Goal: Task Accomplishment & Management: Manage account settings

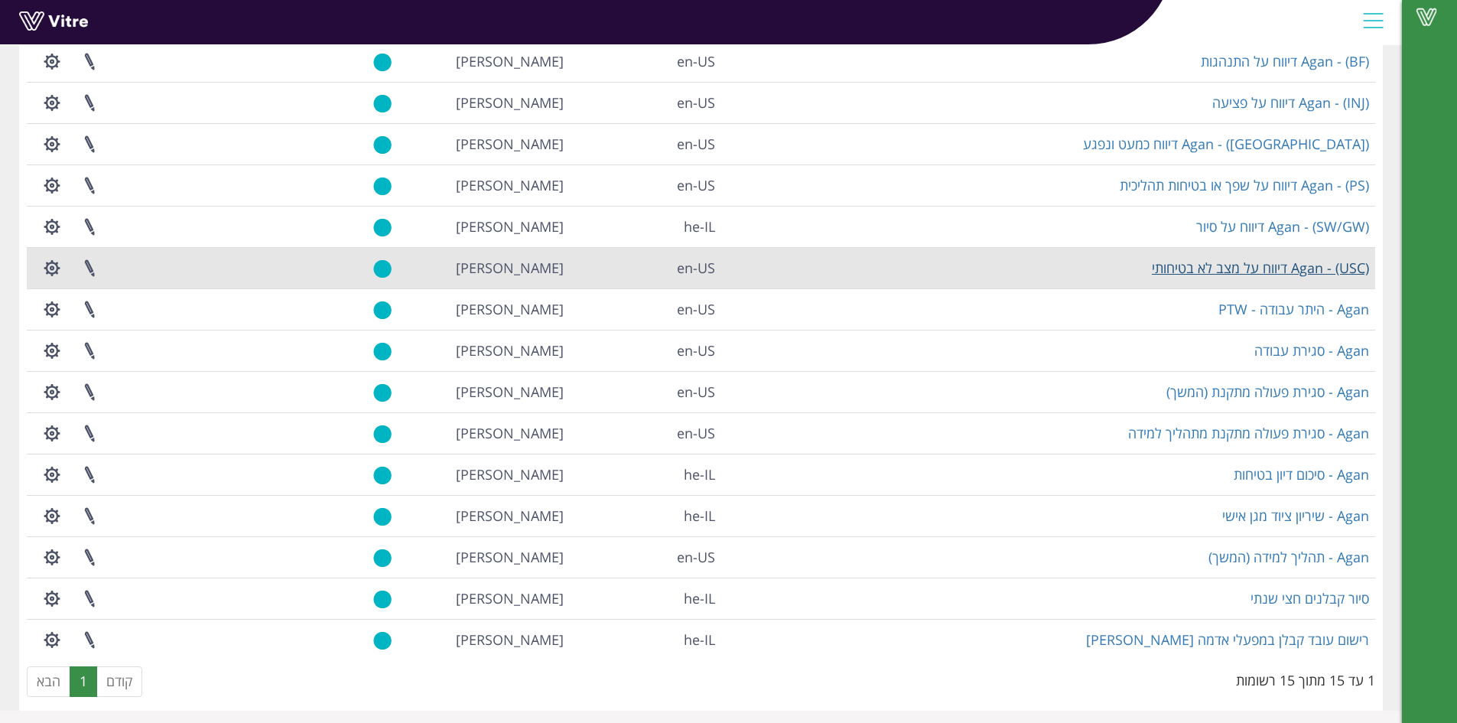
scroll to position [158, 0]
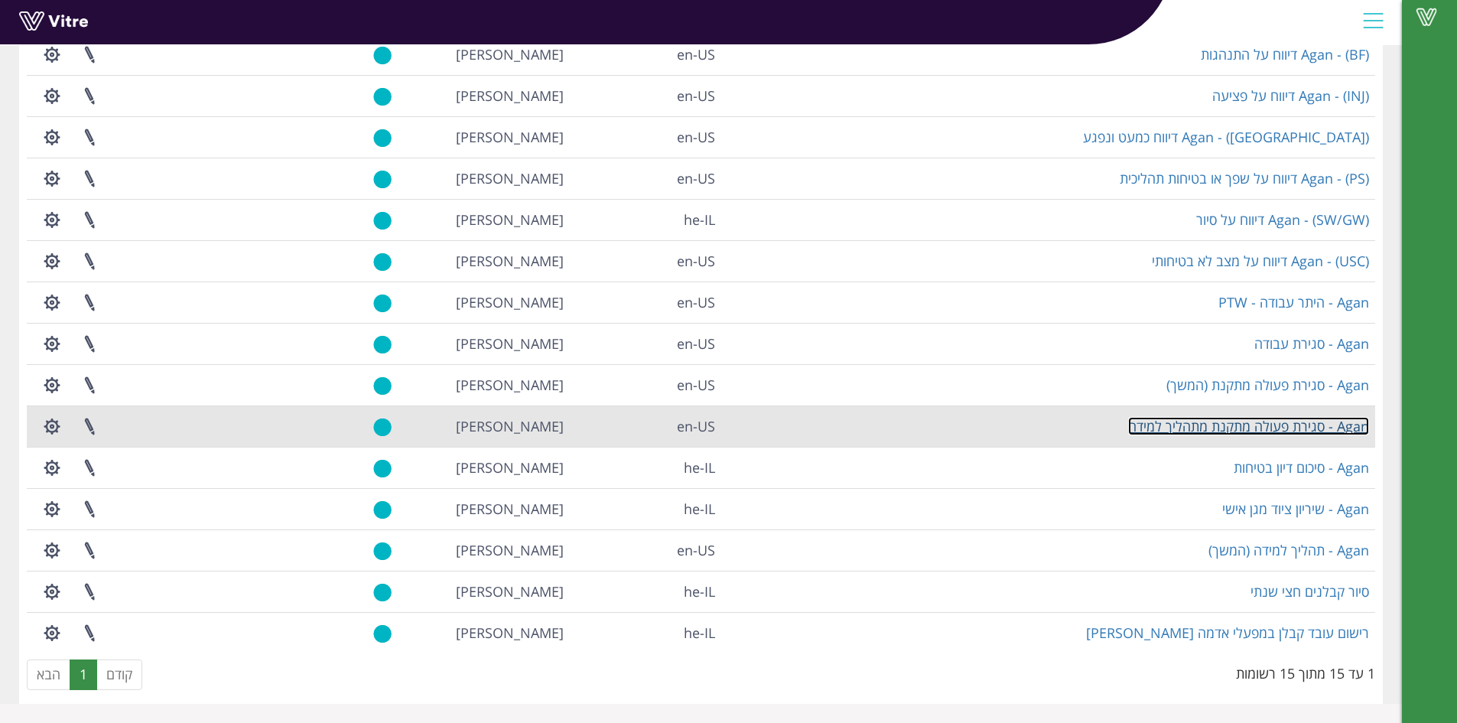
click at [1280, 428] on link "Agan - סגירת פעולה מתקנת מתהליך למידה" at bounding box center [1248, 426] width 241 height 18
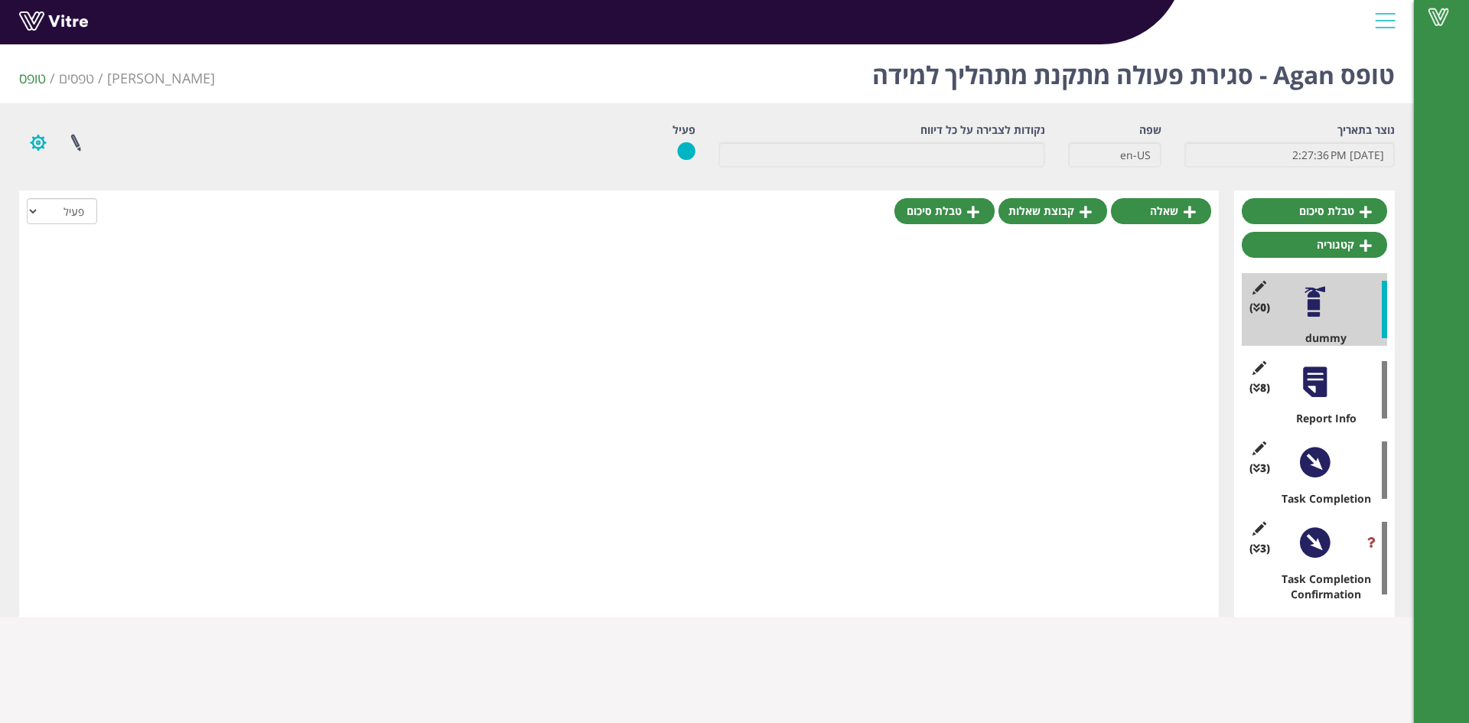
click at [31, 140] on button "button" at bounding box center [38, 142] width 38 height 41
click at [77, 141] on link at bounding box center [76, 142] width 38 height 41
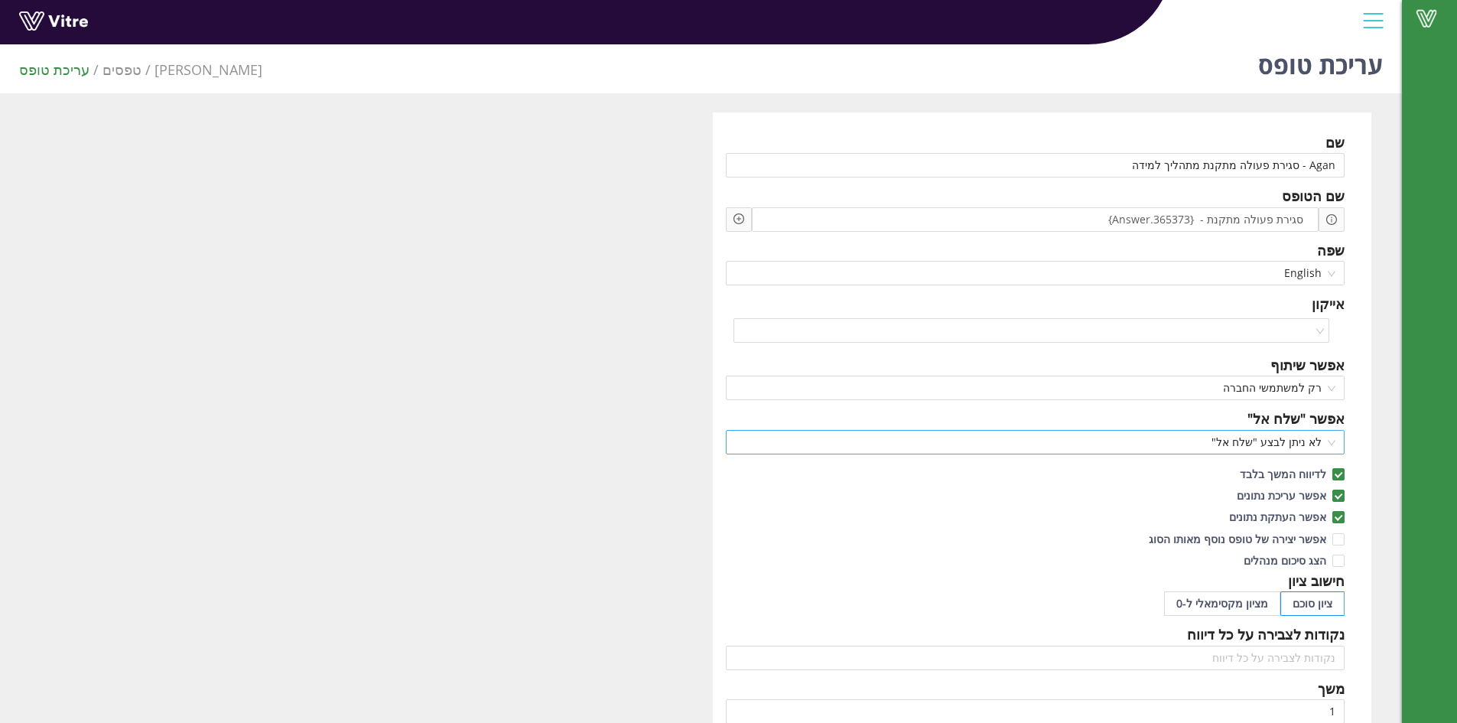
scroll to position [230, 0]
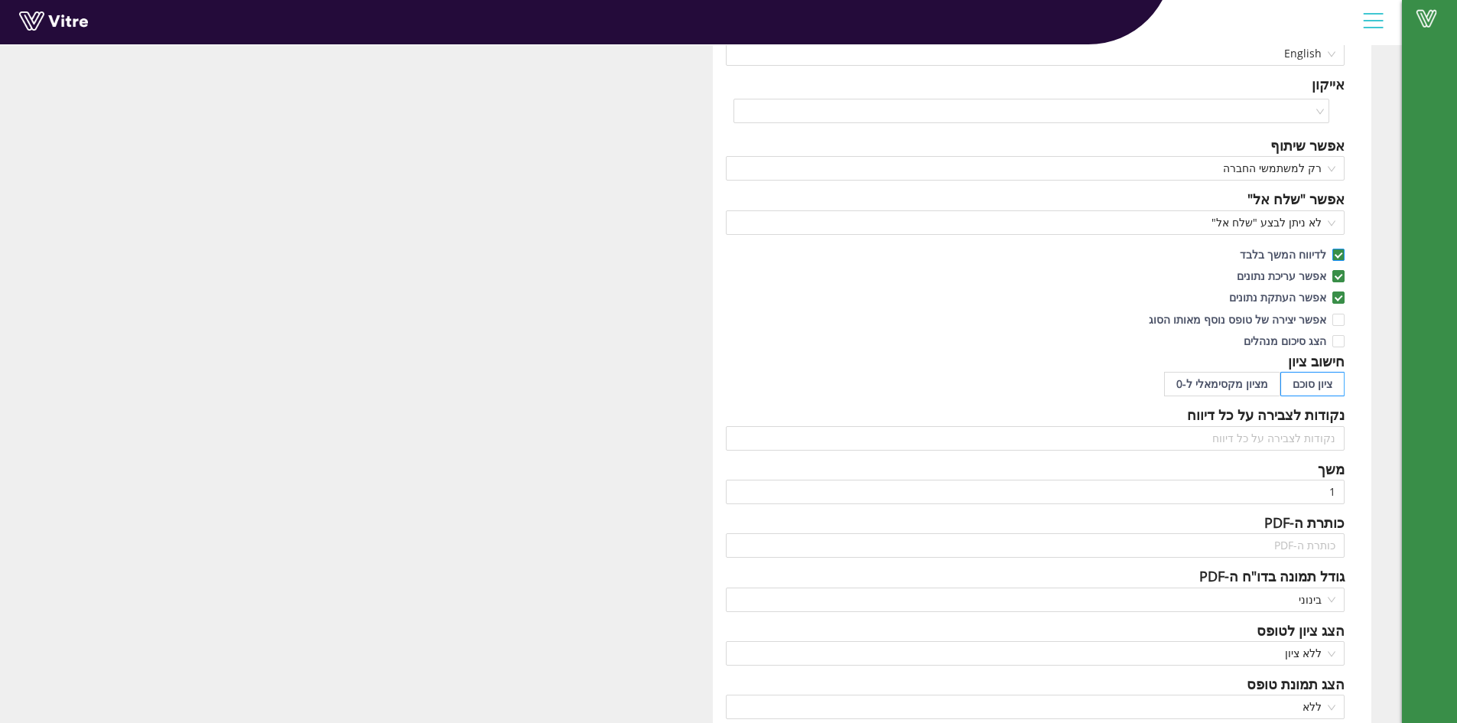
click at [1341, 256] on input "לדיווח המשך בלבד" at bounding box center [1338, 259] width 14 height 14
checkbox input "false"
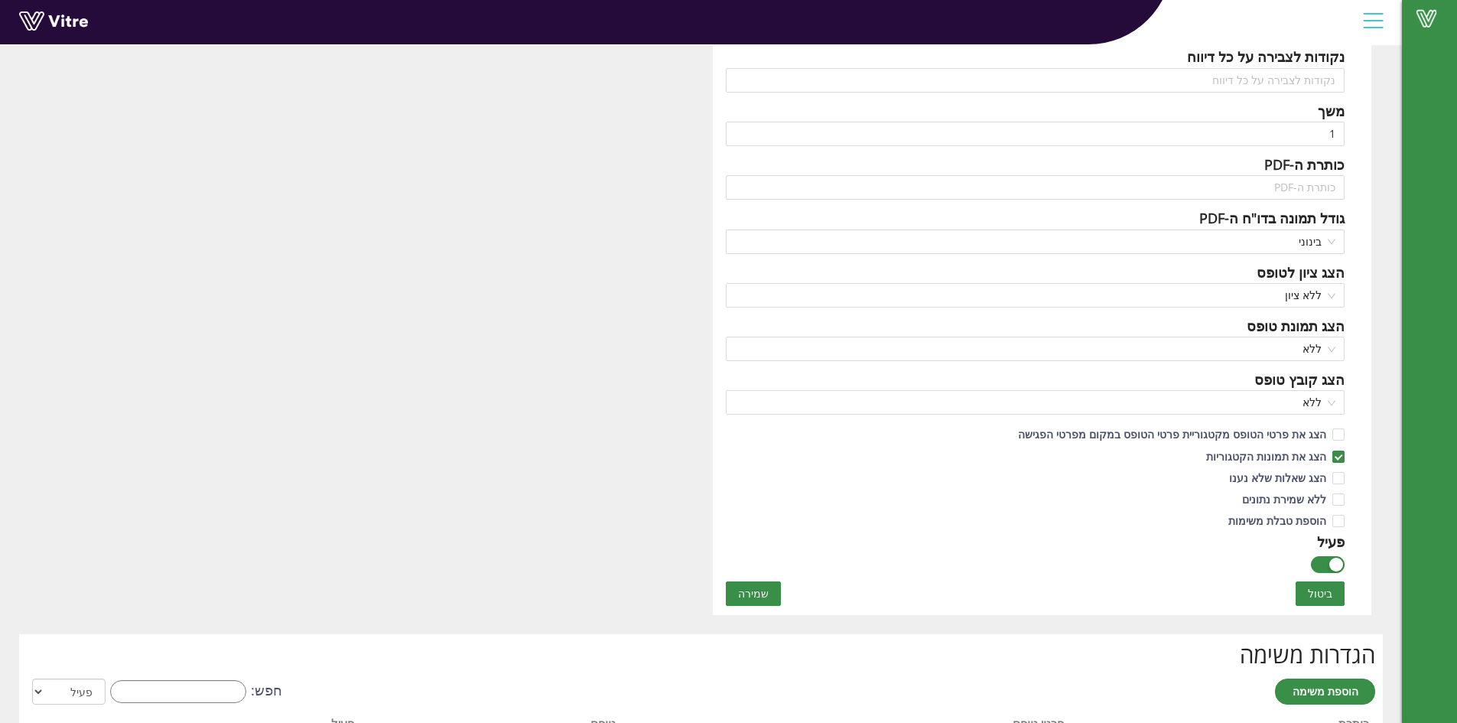
scroll to position [612, 0]
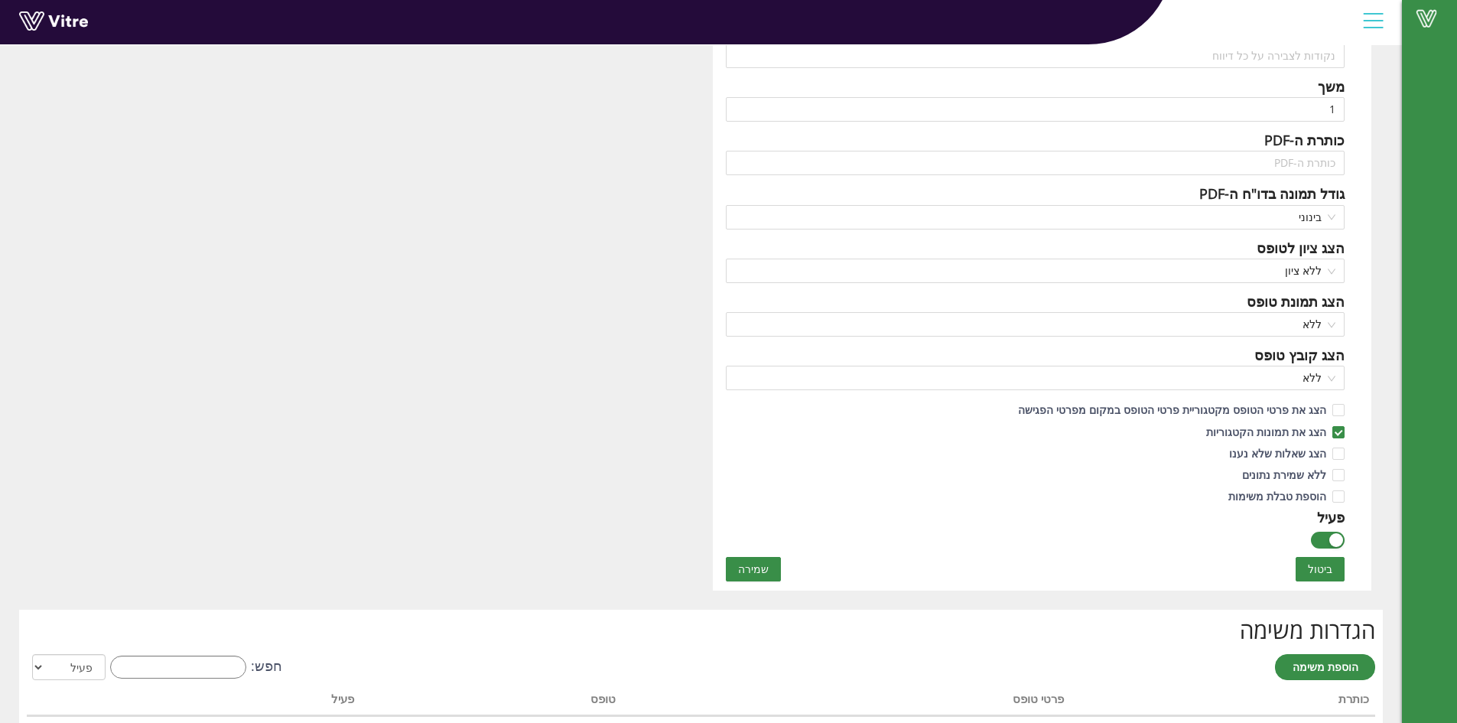
click at [752, 562] on span "שמירה" at bounding box center [753, 569] width 31 height 17
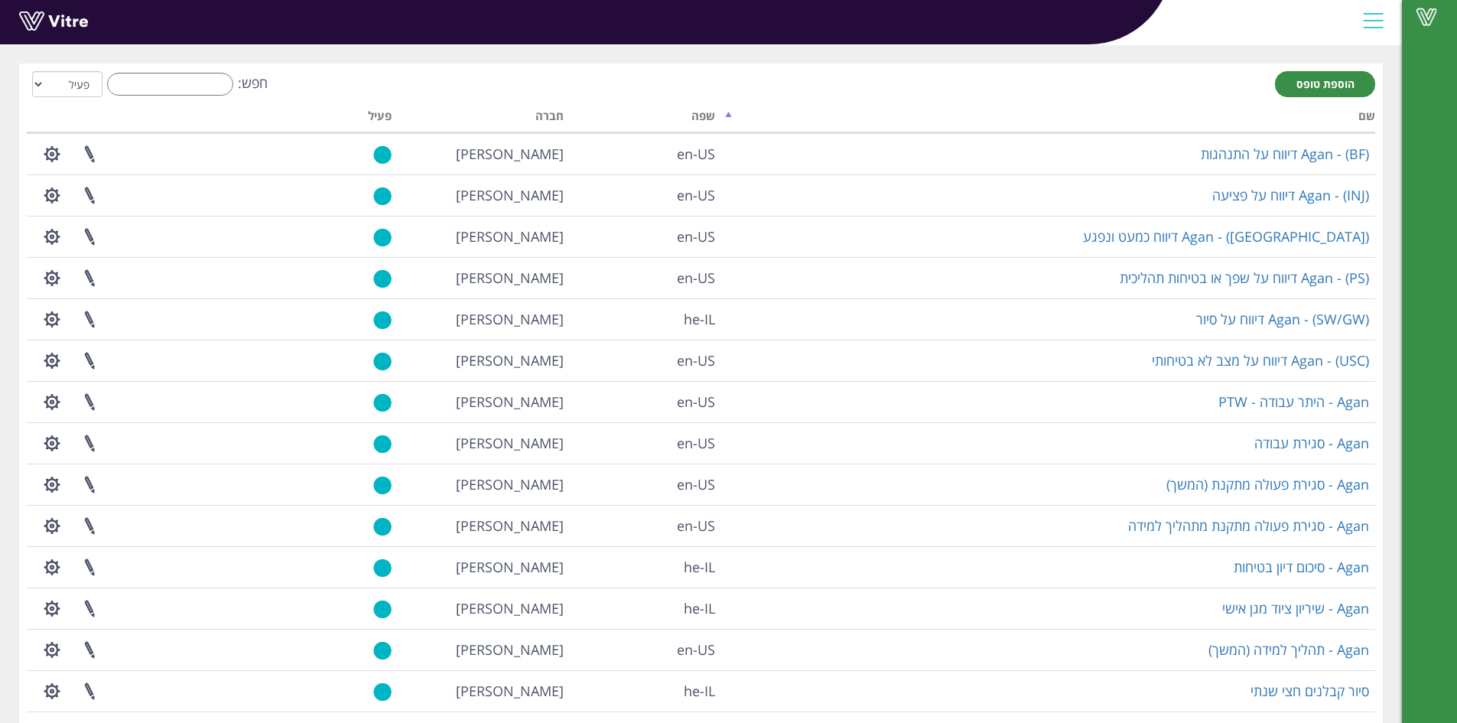
scroll to position [158, 0]
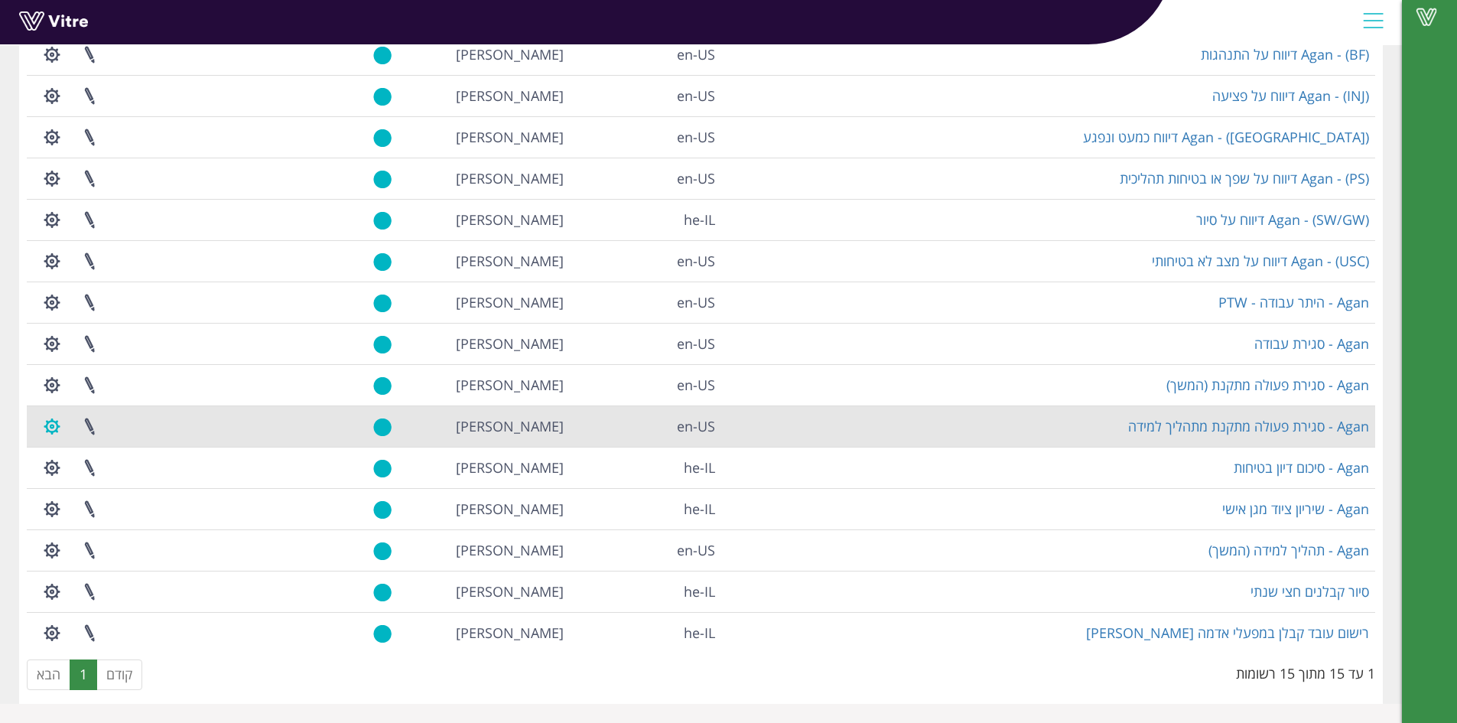
click at [57, 430] on button "button" at bounding box center [52, 426] width 38 height 41
click at [82, 424] on link at bounding box center [89, 426] width 38 height 41
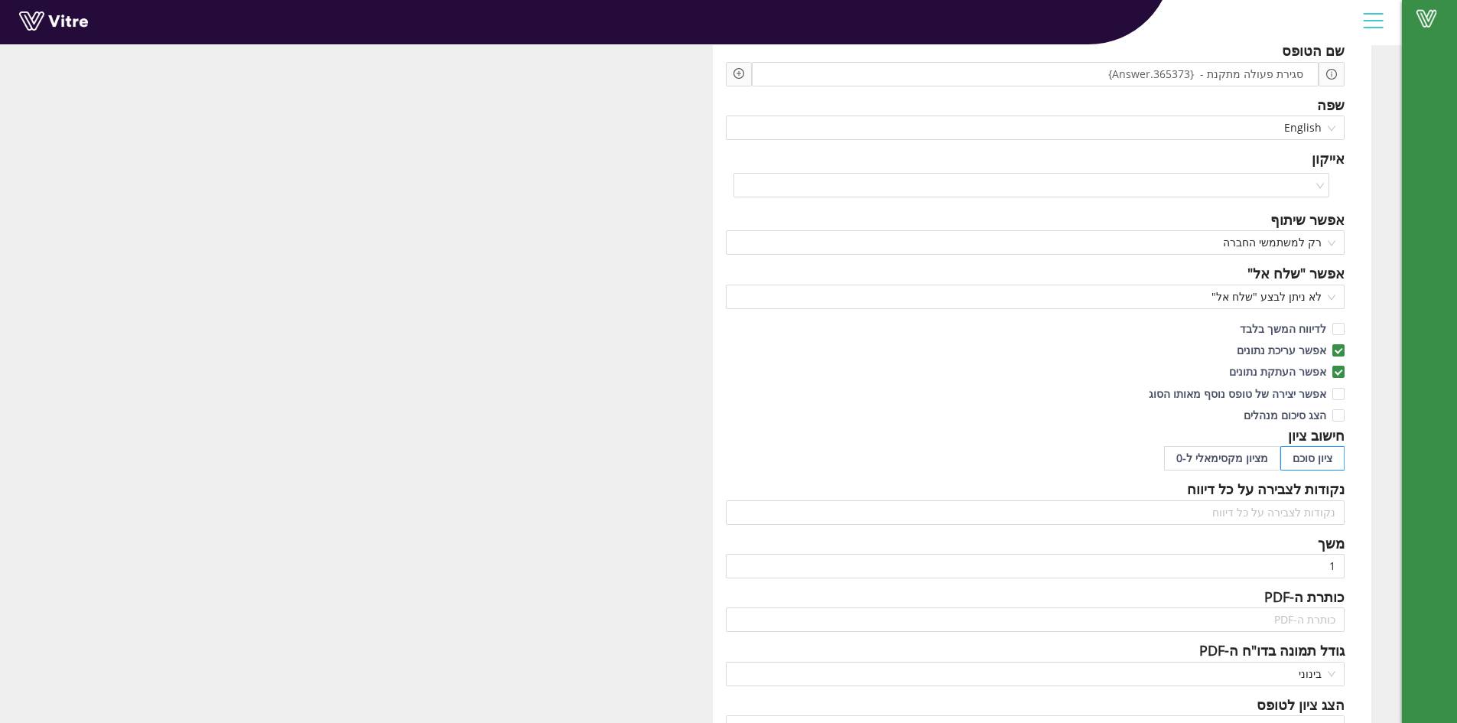
scroll to position [306, 0]
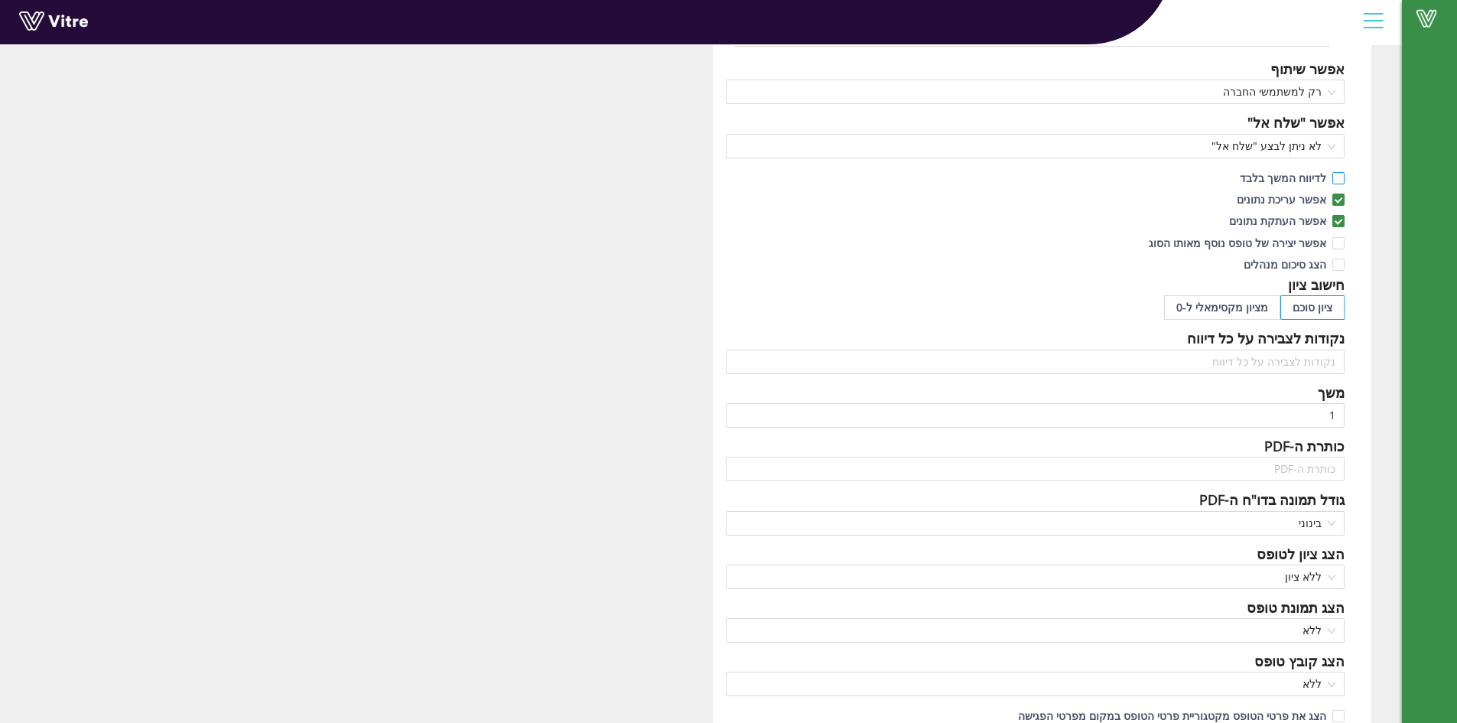
click at [1330, 174] on span "לדיווח המשך בלבד" at bounding box center [1283, 178] width 99 height 15
click at [1331, 175] on input "לדיווח המשך בלבד" at bounding box center [1338, 182] width 14 height 14
checkbox input "true"
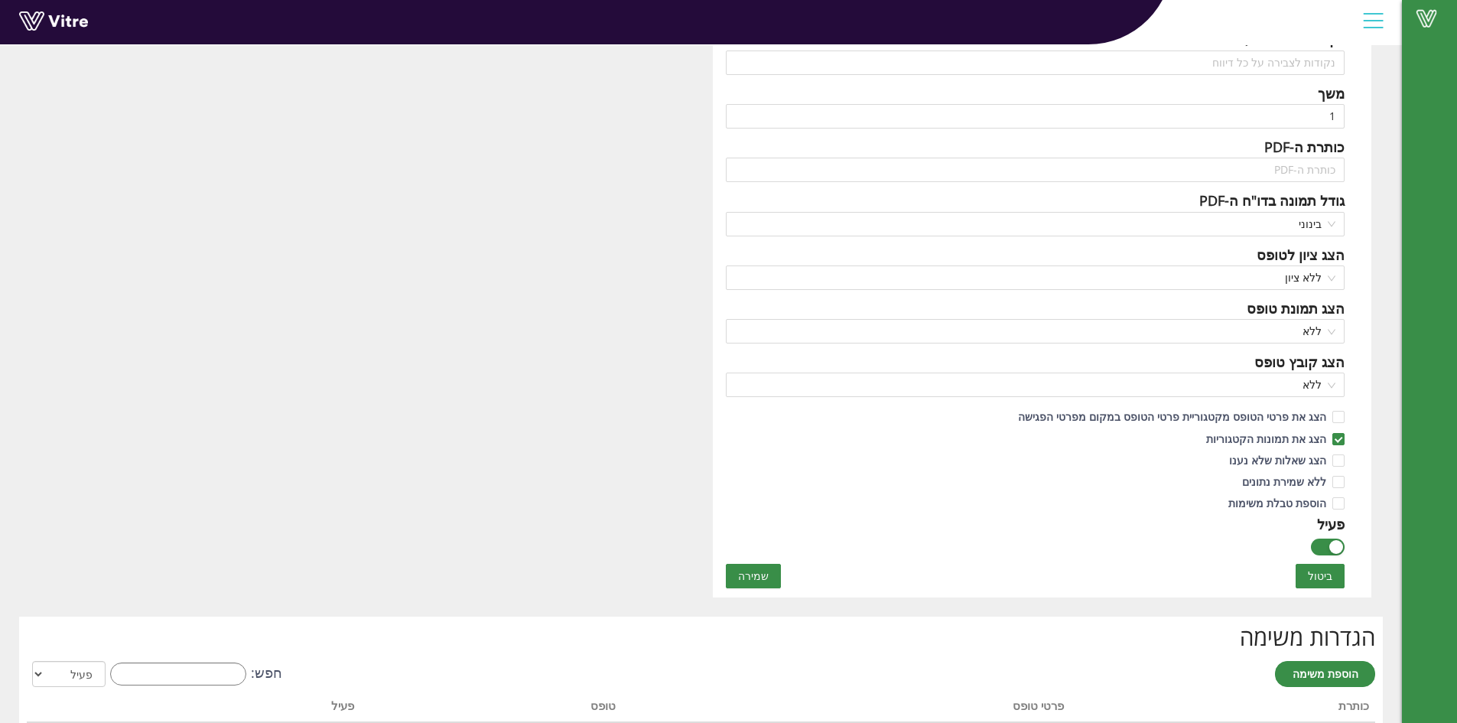
scroll to position [612, 0]
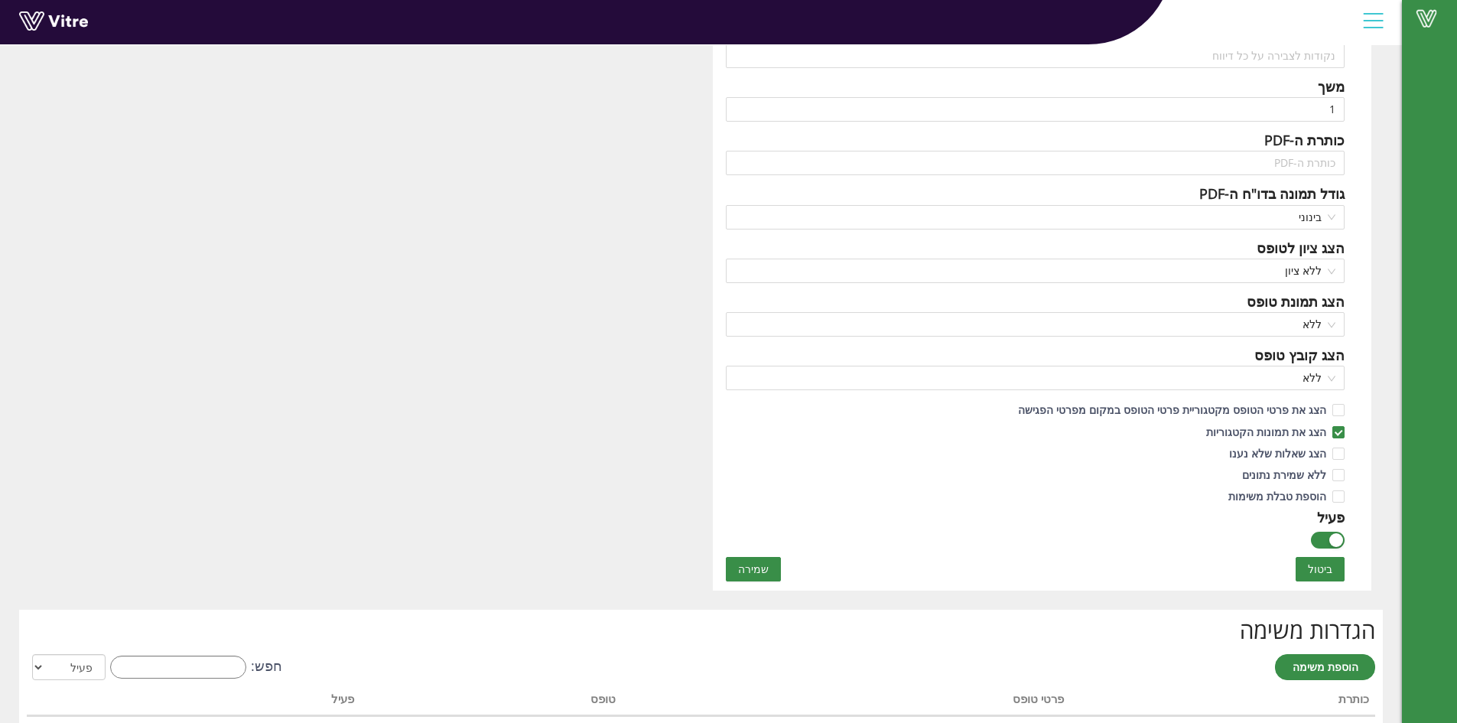
click at [739, 575] on span "שמירה" at bounding box center [753, 569] width 31 height 17
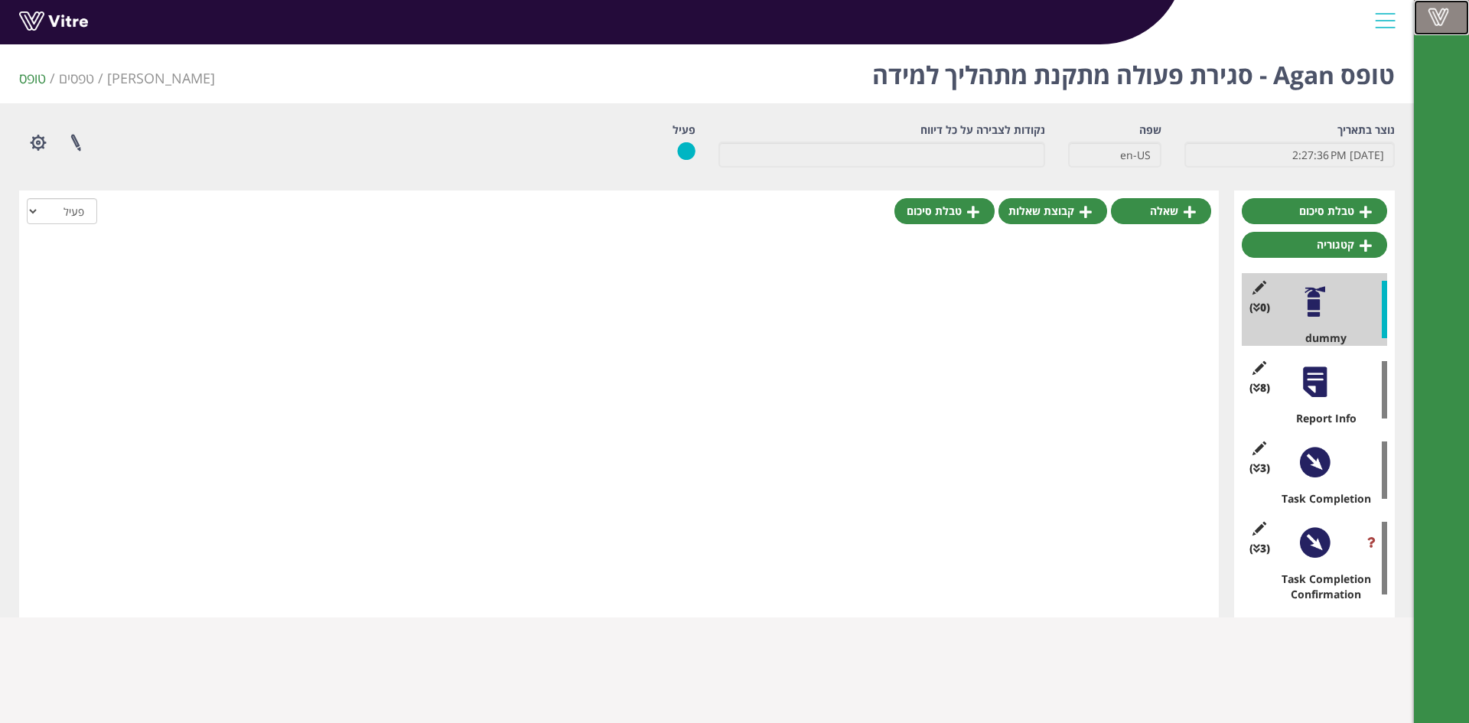
click at [1439, 15] on span at bounding box center [1438, 17] width 38 height 18
